Goal: Task Accomplishment & Management: Complete application form

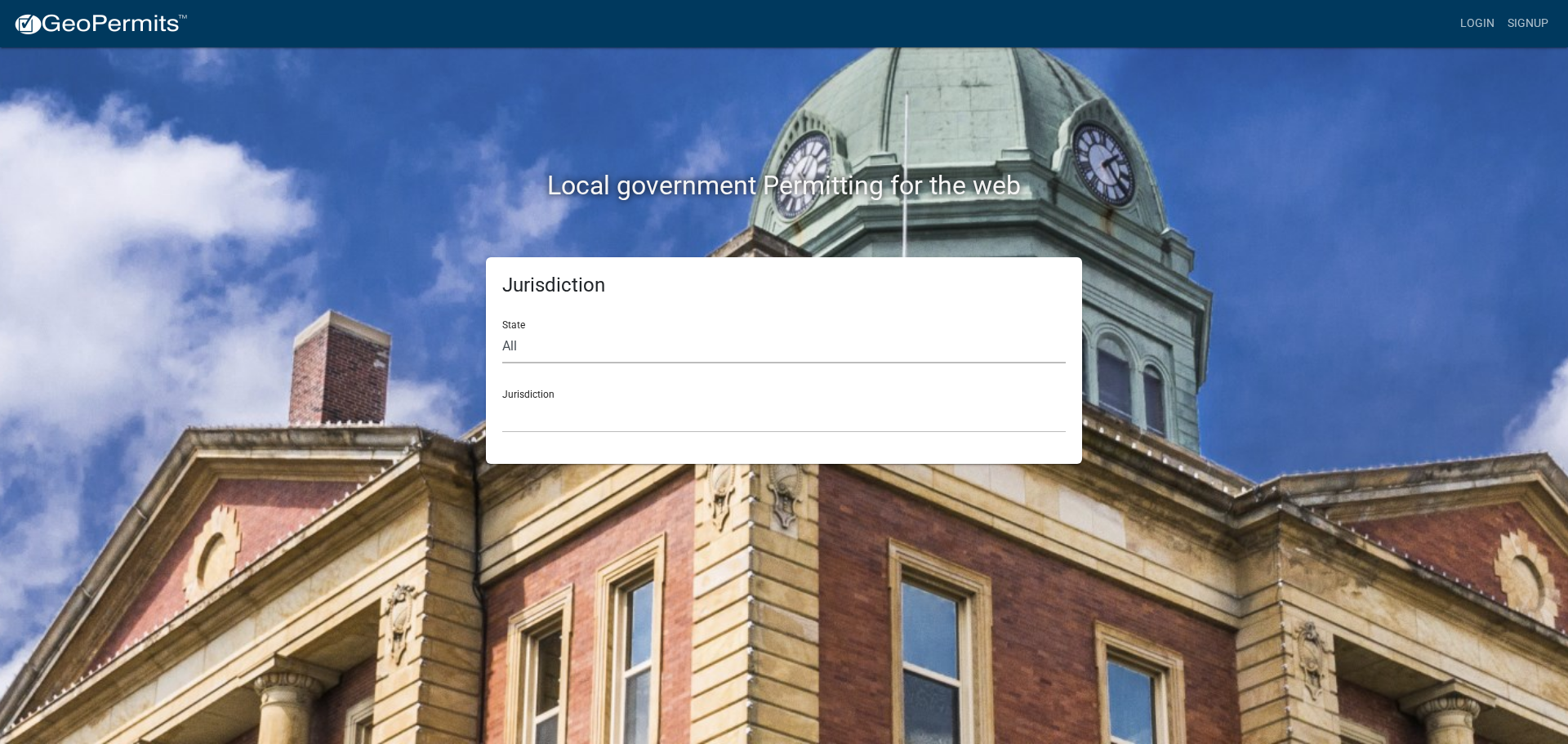
click at [519, 352] on select "All [US_STATE] [US_STATE] [US_STATE] [US_STATE] [US_STATE] [US_STATE] [US_STATE…" at bounding box center [784, 346] width 563 height 33
select select "[US_STATE]"
click at [502, 330] on select "All [US_STATE] [US_STATE] [US_STATE] [US_STATE] [US_STATE] [US_STATE] [US_STATE…" at bounding box center [784, 346] width 563 height 33
click at [522, 407] on select "City of [GEOGRAPHIC_DATA], [US_STATE] City of [GEOGRAPHIC_DATA], [US_STATE] Cit…" at bounding box center [784, 415] width 563 height 33
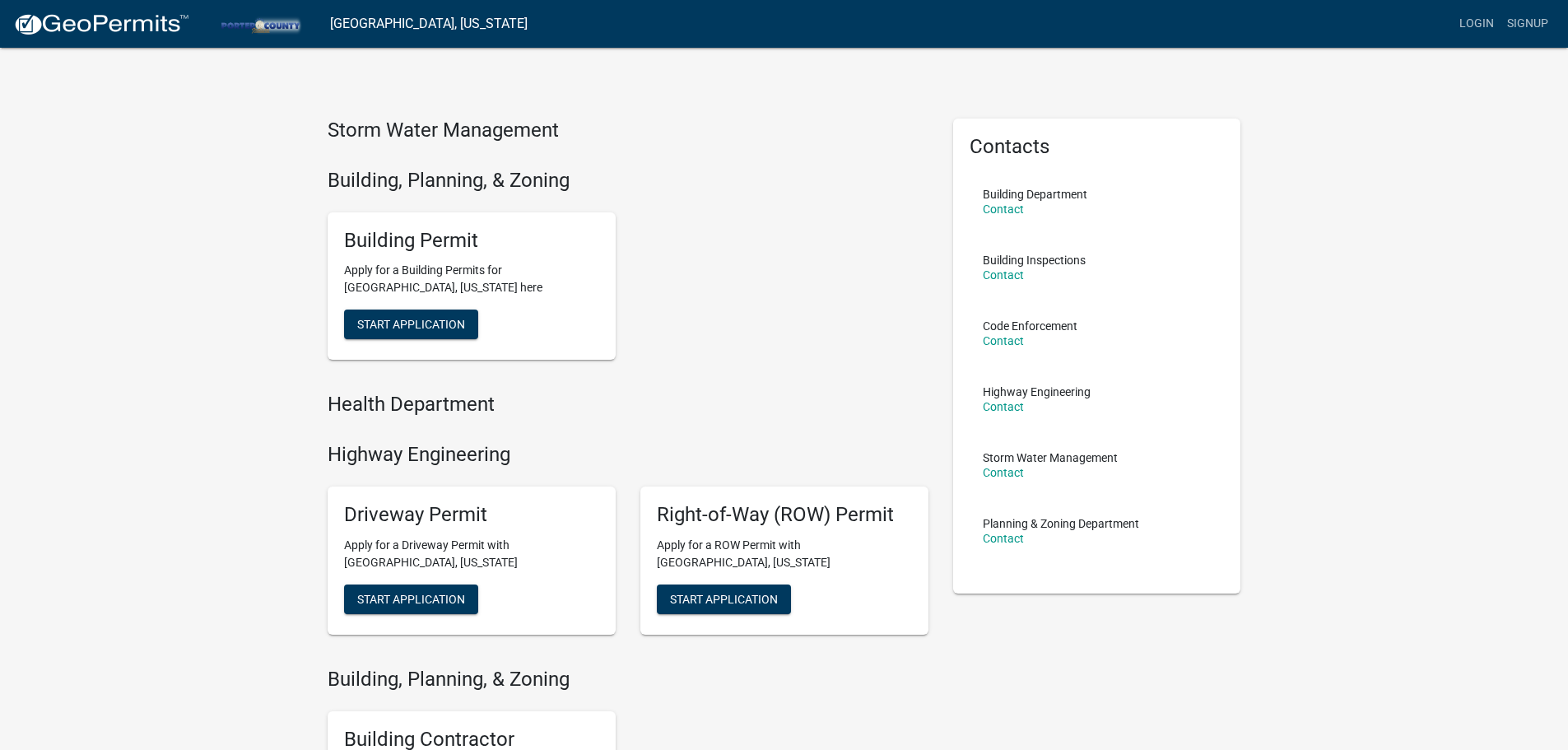
drag, startPoint x: 361, startPoint y: 129, endPoint x: 388, endPoint y: 126, distance: 27.2
click at [362, 129] on h4 "Storm Water Management" at bounding box center [628, 130] width 601 height 24
click at [535, 135] on h4 "Storm Water Management" at bounding box center [628, 130] width 601 height 24
click at [486, 160] on div "Storm Water Management Building, Planning, & Zoning Building Permit Apply for a…" at bounding box center [628, 382] width 601 height 529
click at [418, 316] on button "Start Application" at bounding box center [411, 325] width 134 height 30
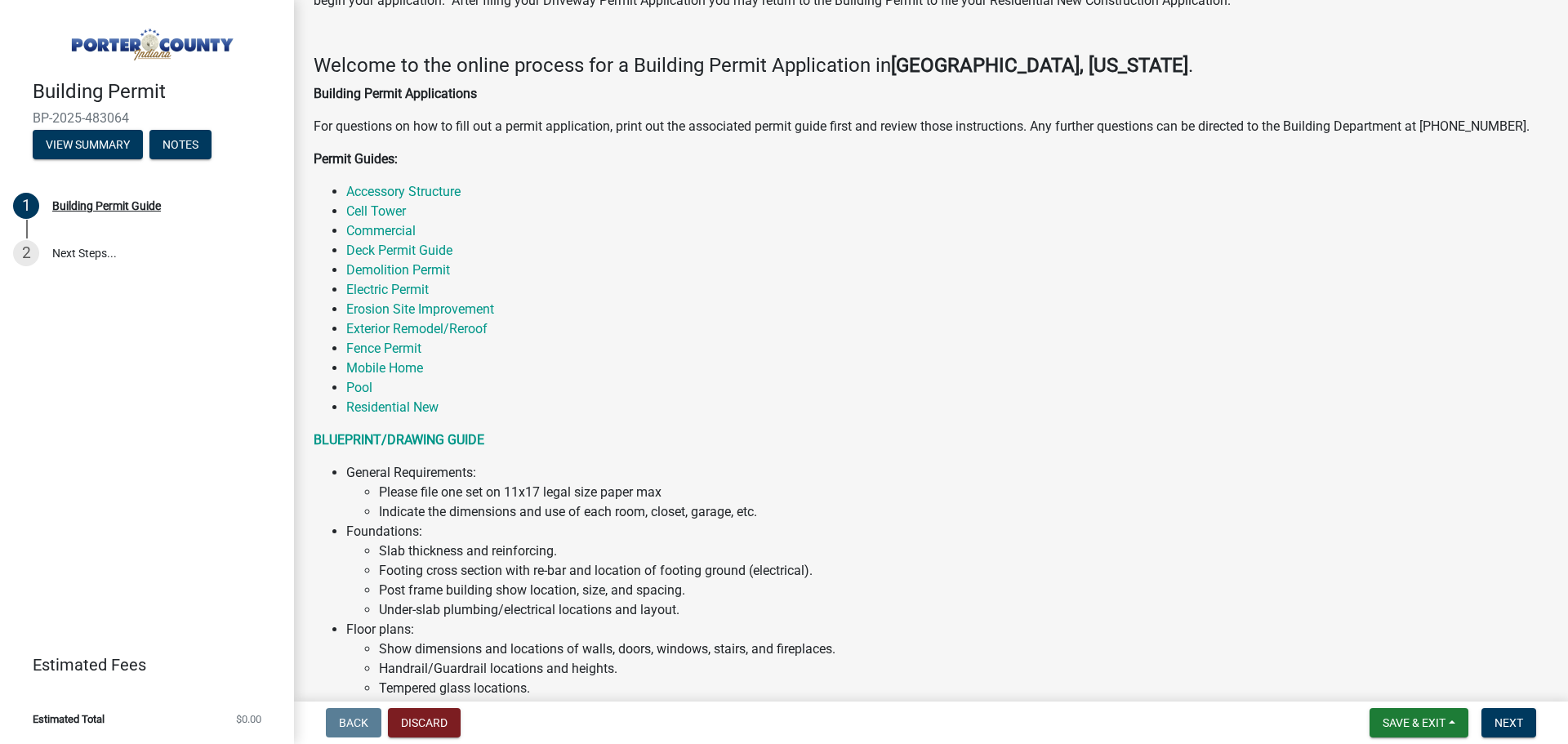
scroll to position [124, 0]
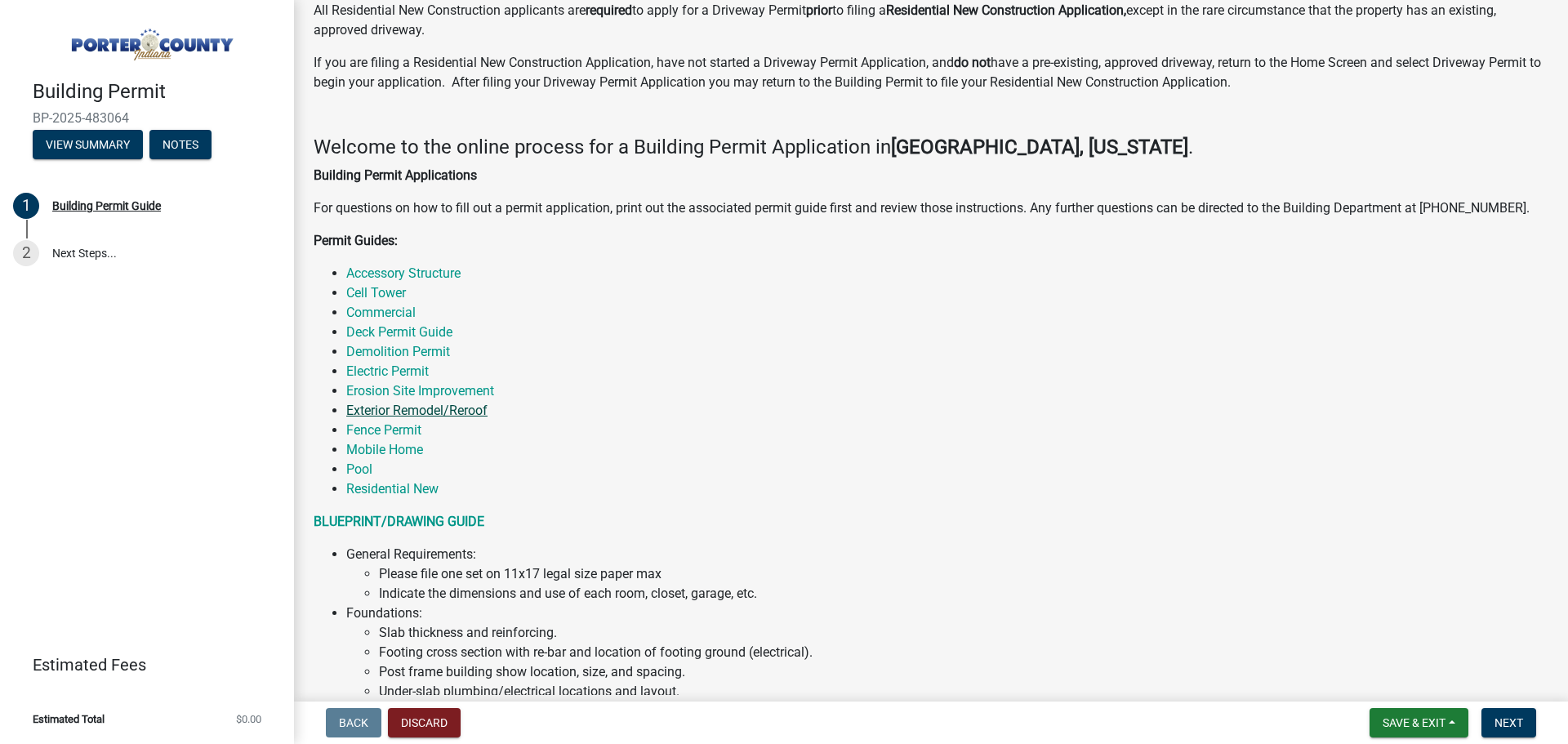
click at [400, 411] on link "Exterior Remodel/Reroof" at bounding box center [416, 410] width 141 height 16
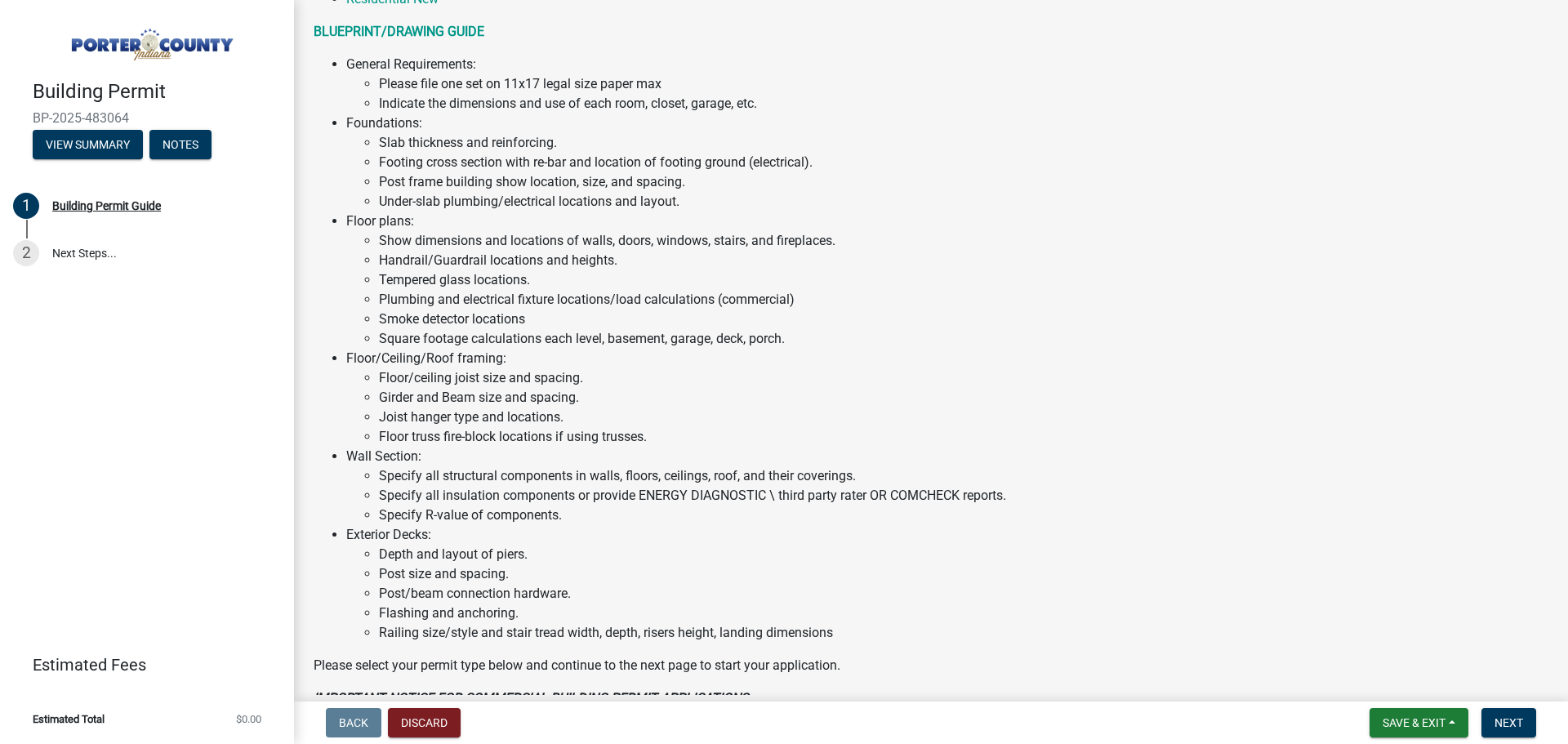
scroll to position [1103, 0]
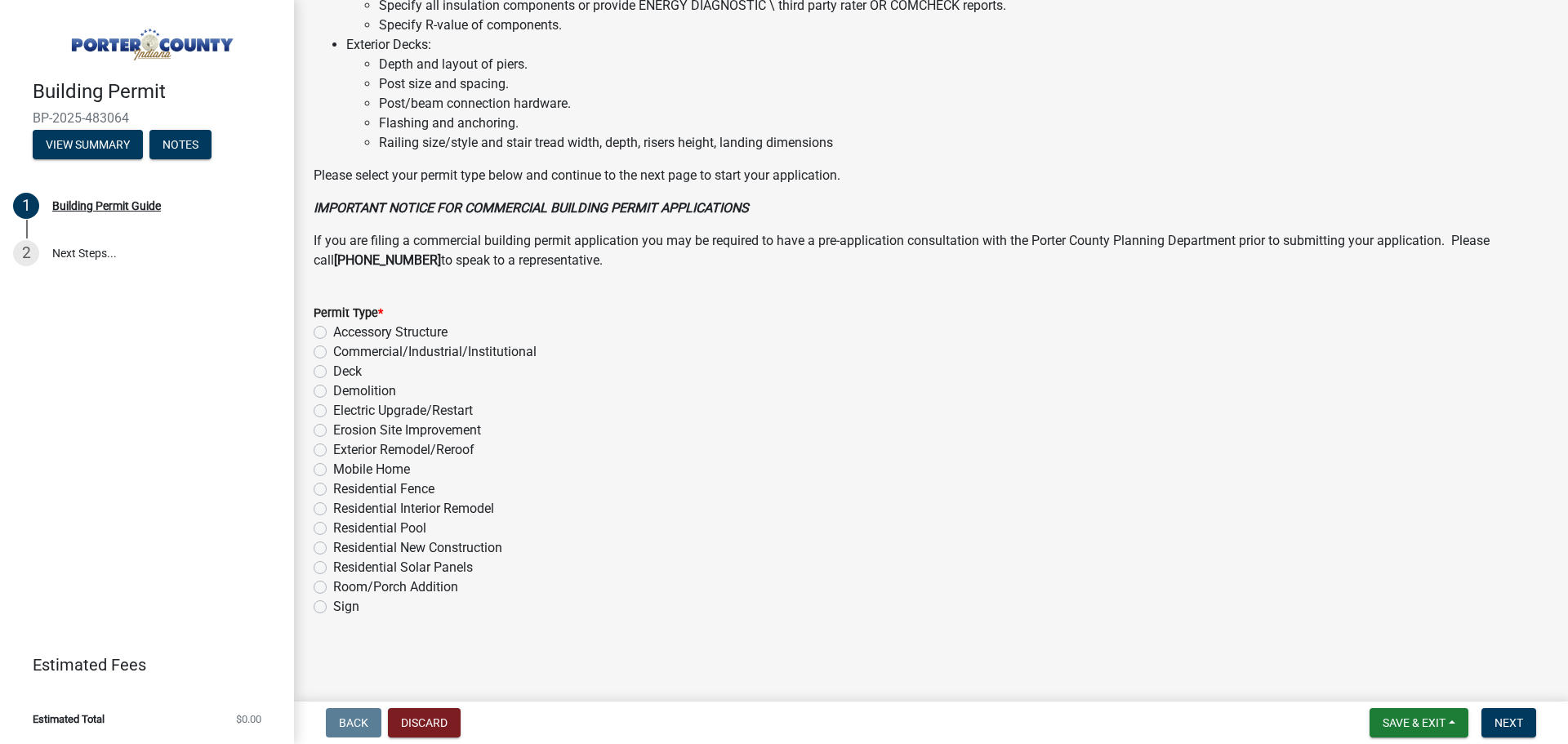
click at [352, 448] on label "Exterior Remodel/Reroof" at bounding box center [404, 450] width 141 height 19
click at [344, 448] on input "Exterior Remodel/Reroof" at bounding box center [338, 445] width 10 height 10
radio input "true"
click at [1505, 711] on button "Next" at bounding box center [1508, 723] width 54 height 30
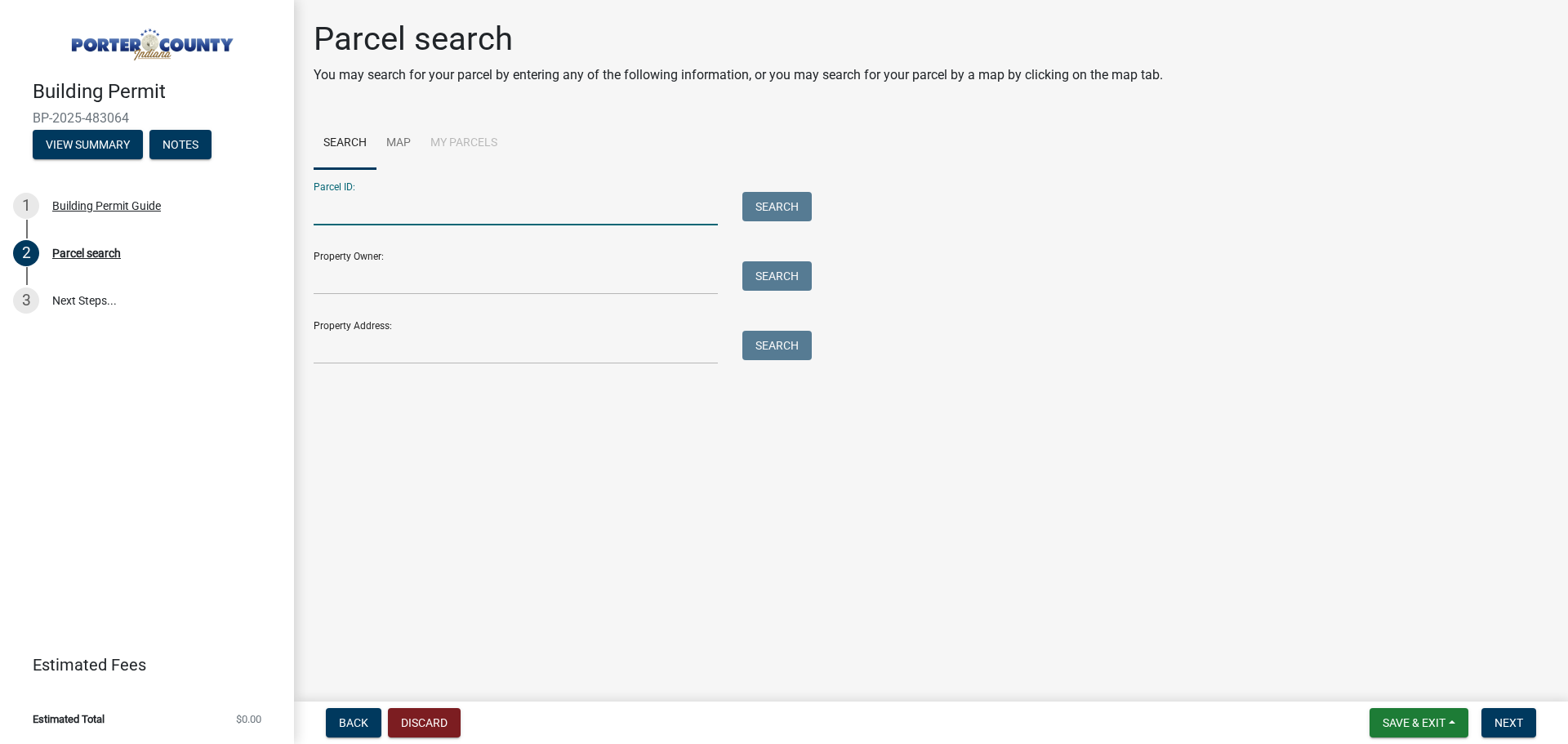
click at [623, 198] on input "Parcel ID:" at bounding box center [516, 209] width 404 height 33
type input "[STREET_ADDRESS]"
drag, startPoint x: 440, startPoint y: 212, endPoint x: 237, endPoint y: 194, distance: 203.8
click at [237, 194] on div "Building Permit BP-2025-483064 View Summary Notes 1 Building Permit Guide 2 Par…" at bounding box center [784, 372] width 1568 height 744
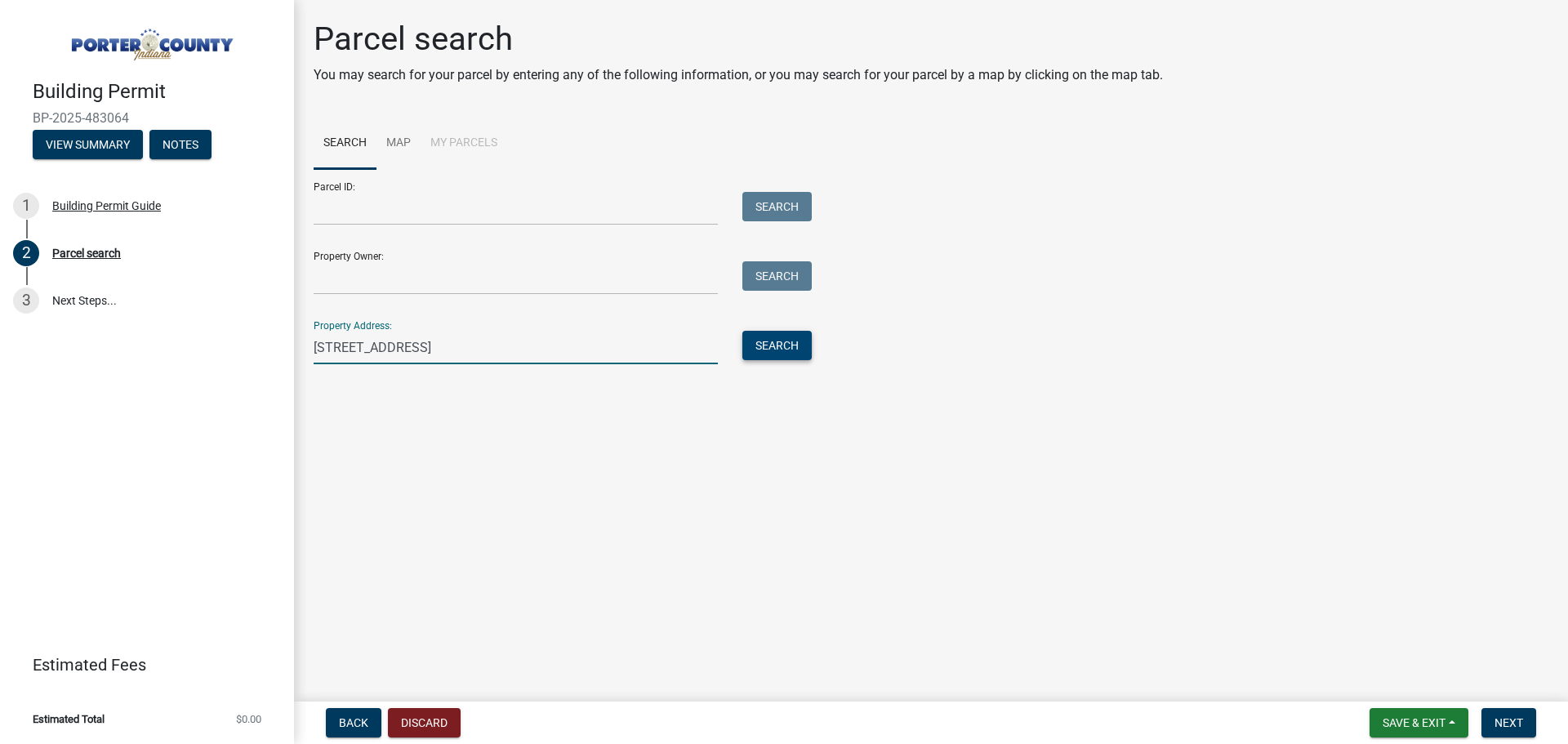
type input "[STREET_ADDRESS]"
click at [759, 342] on button "Search" at bounding box center [777, 345] width 69 height 30
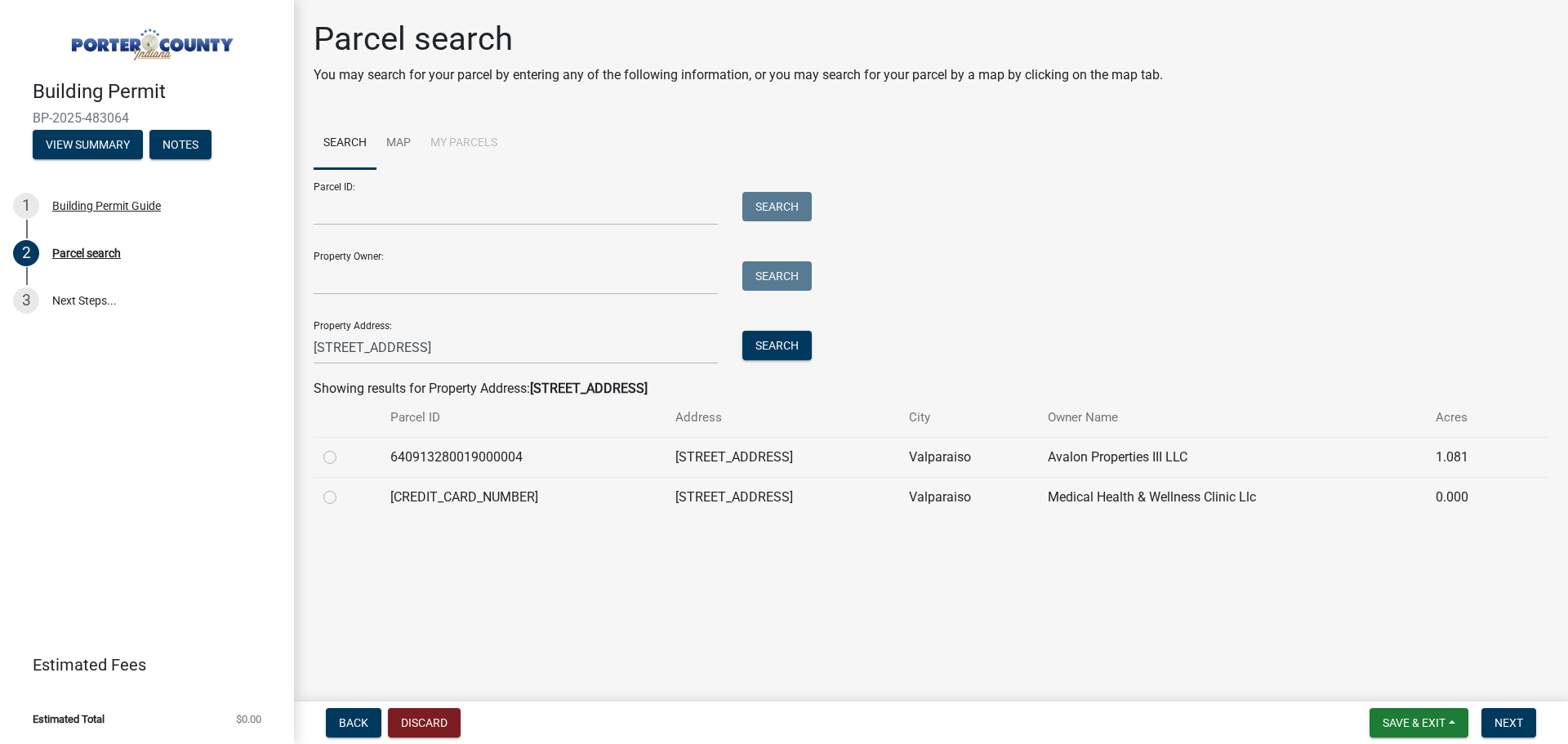
click at [343, 487] on label at bounding box center [343, 487] width 0 height 0
click at [343, 498] on input "radio" at bounding box center [347, 492] width 10 height 10
radio input "true"
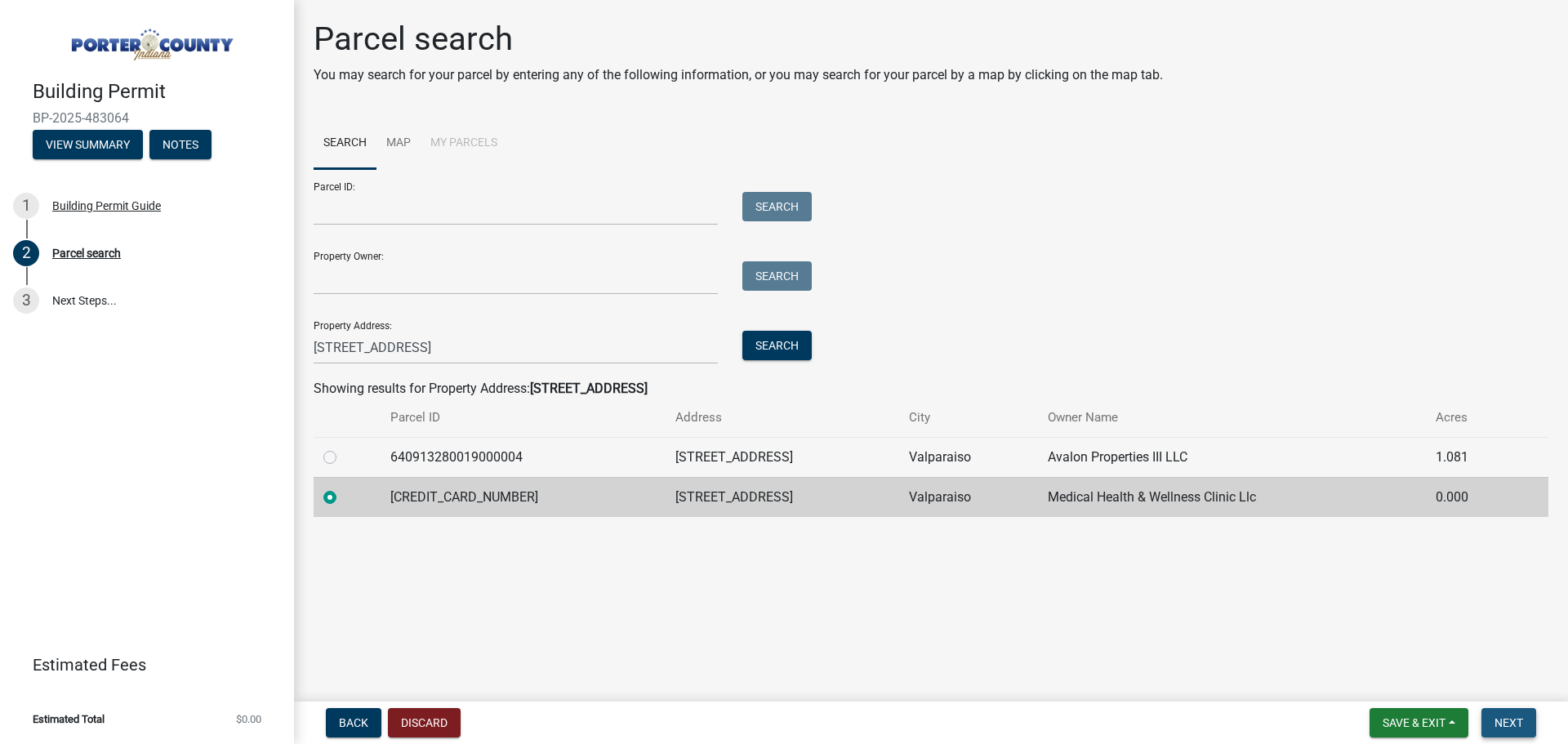
click at [1511, 722] on span "Next" at bounding box center [1508, 723] width 29 height 13
